Goal: Transaction & Acquisition: Purchase product/service

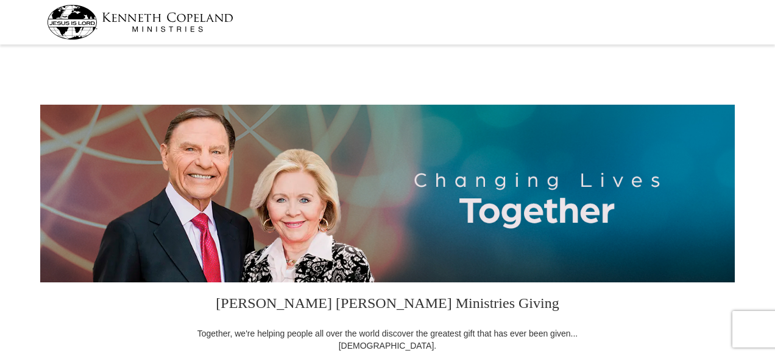
select select "FL"
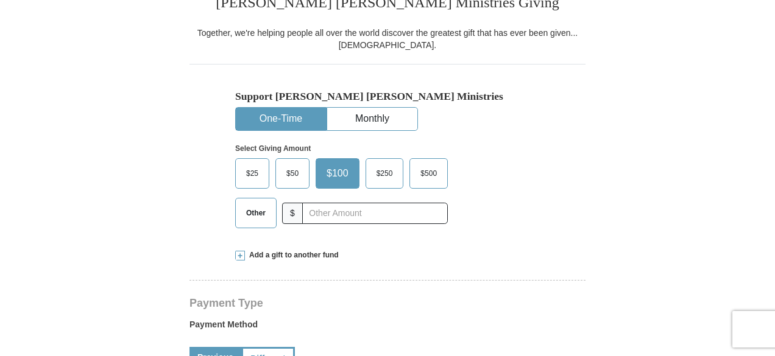
scroll to position [366, 0]
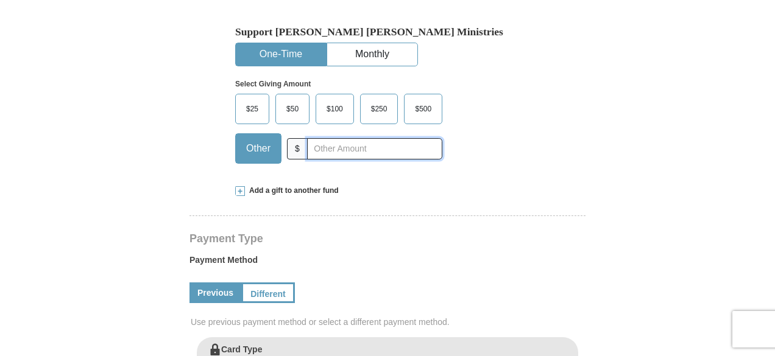
click at [313, 143] on input "text" at bounding box center [374, 148] width 135 height 21
type input "470"
click at [239, 190] on span at bounding box center [240, 191] width 10 height 10
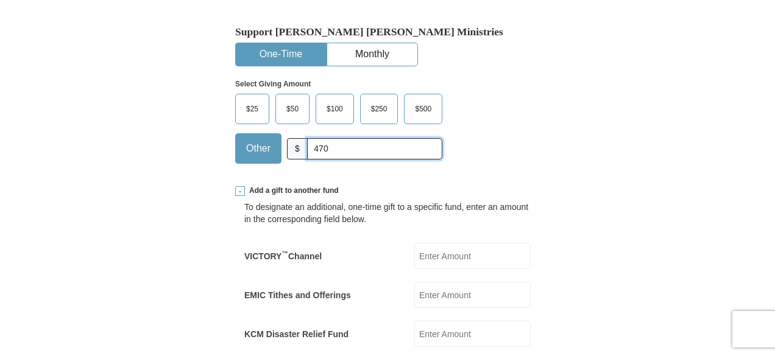
drag, startPoint x: 349, startPoint y: 150, endPoint x: 204, endPoint y: 138, distance: 145.5
click at [205, 138] on div "Support [PERSON_NAME] [PERSON_NAME] Ministries One-Time Monthly Select Giving A…" at bounding box center [388, 86] width 396 height 174
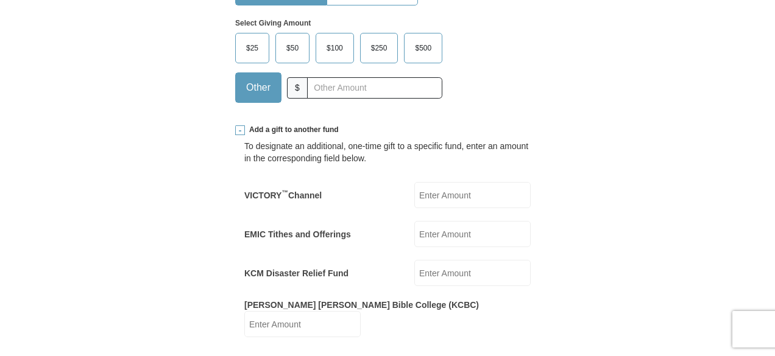
click at [433, 230] on input "EMIC Tithes and Offerings" at bounding box center [472, 234] width 116 height 26
type input "170"
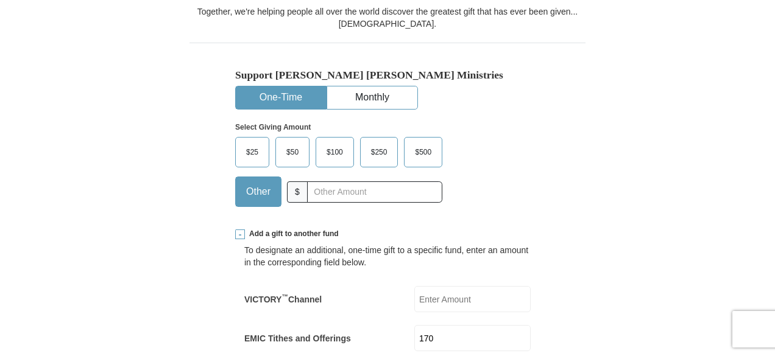
scroll to position [305, 0]
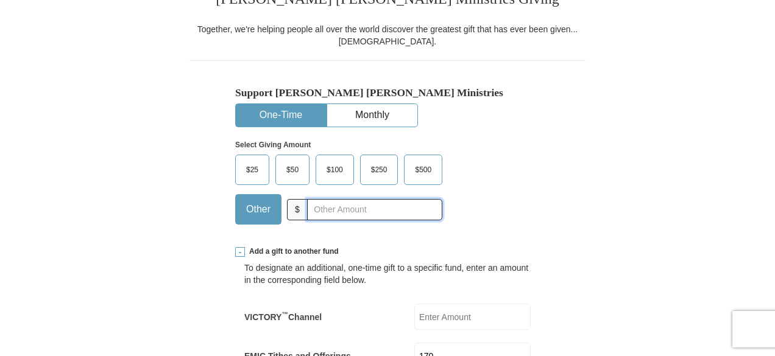
click at [335, 208] on input "text" at bounding box center [374, 209] width 135 height 21
type input "300"
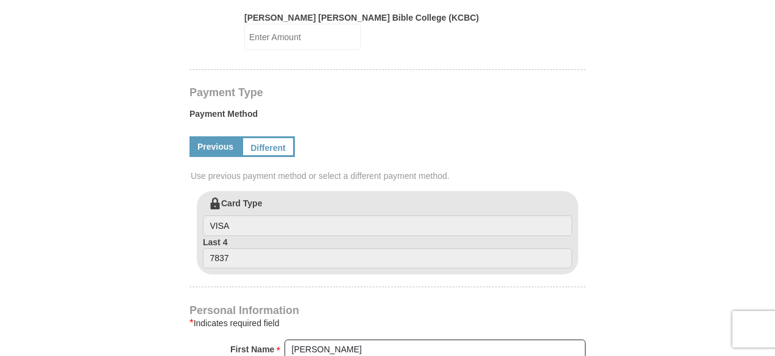
scroll to position [731, 0]
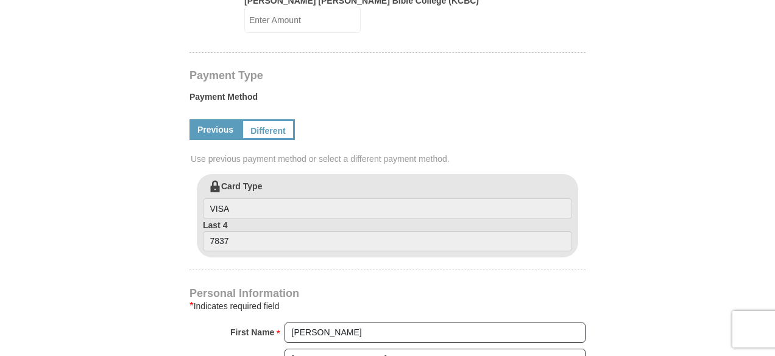
click at [217, 119] on link "Previous" at bounding box center [216, 129] width 52 height 21
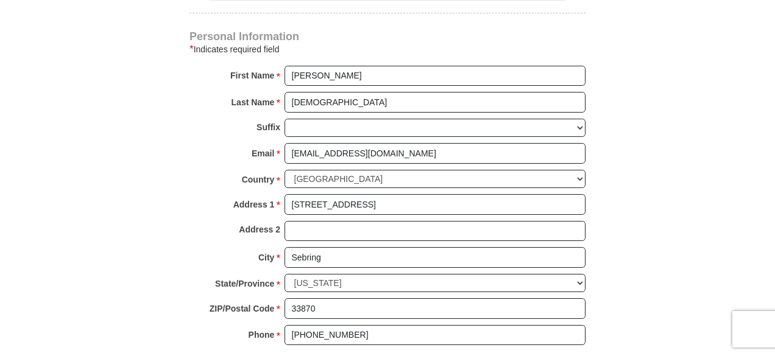
scroll to position [914, 0]
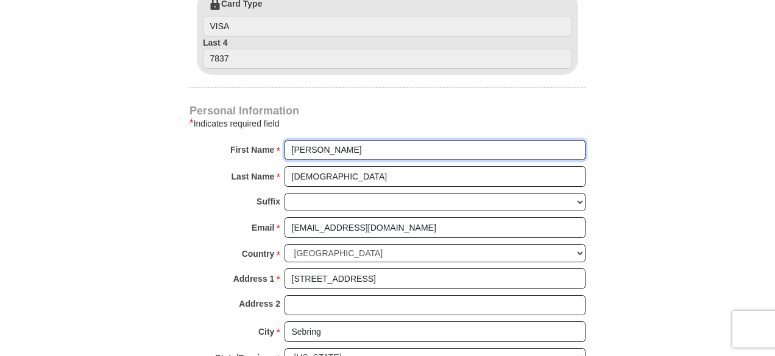
click at [291, 140] on input "[PERSON_NAME]" at bounding box center [435, 150] width 301 height 21
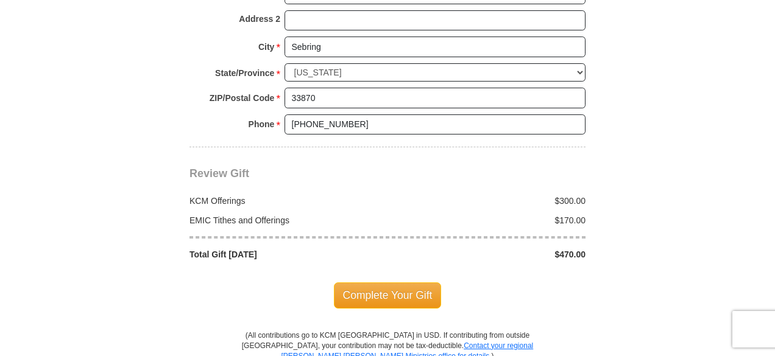
scroll to position [1219, 0]
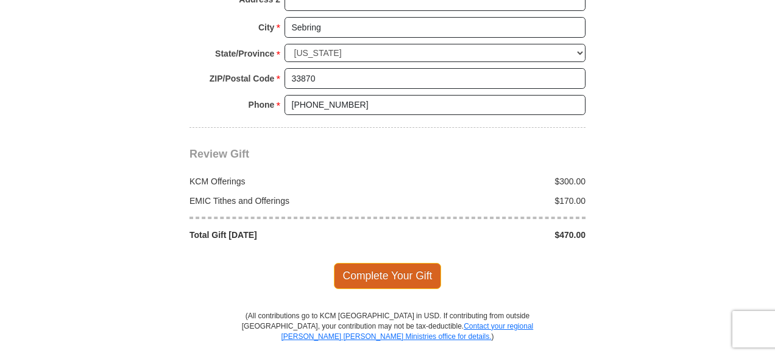
type input "[PERSON_NAME] & [PERSON_NAME]"
click at [402, 263] on span "Complete Your Gift" at bounding box center [388, 276] width 108 height 26
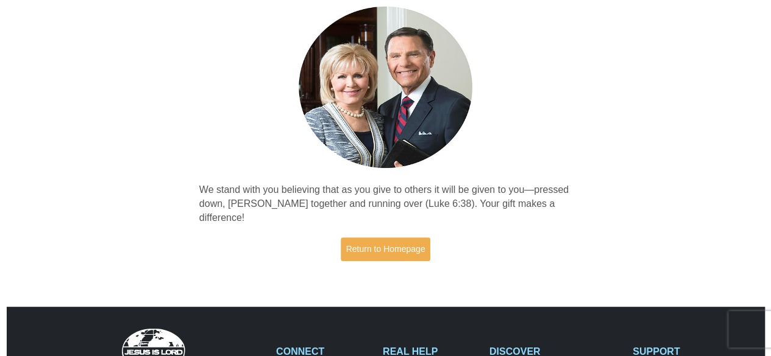
scroll to position [122, 0]
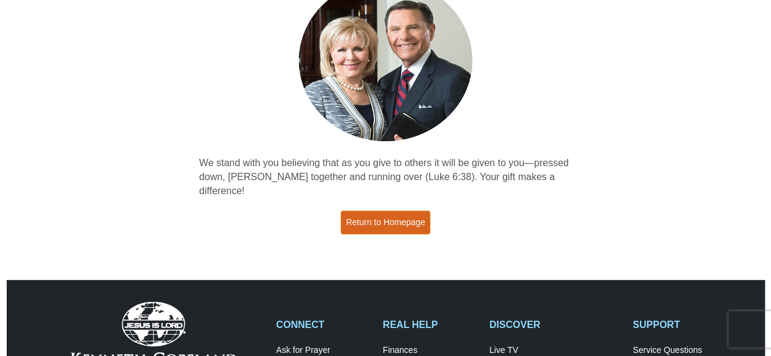
click at [396, 211] on link "Return to Homepage" at bounding box center [386, 223] width 90 height 24
